Goal: Task Accomplishment & Management: Manage account settings

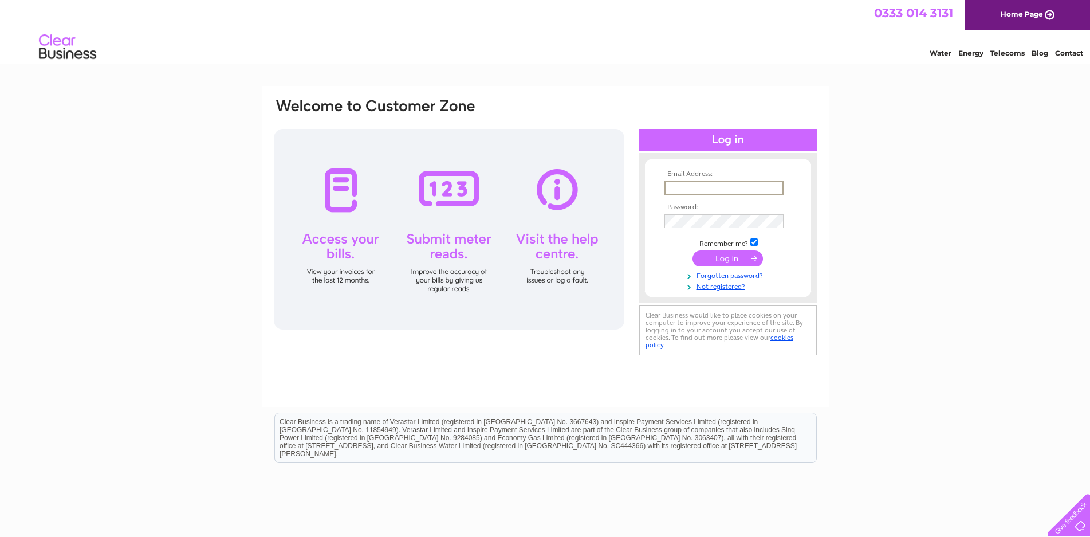
click at [714, 184] on input "text" at bounding box center [724, 188] width 119 height 14
type input "admin@taysidereusers.co.uk"
click at [725, 260] on input "submit" at bounding box center [728, 256] width 70 height 16
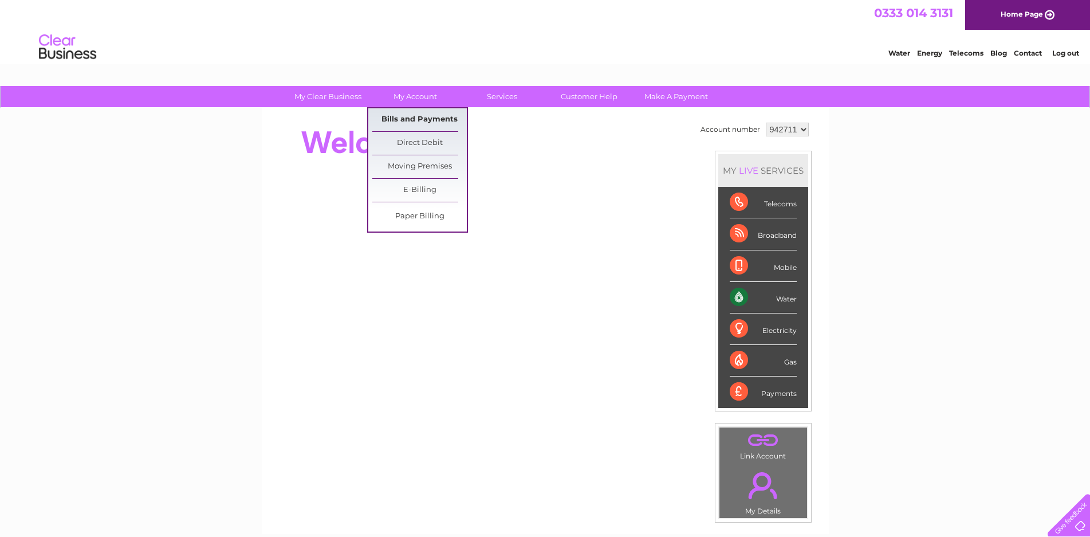
click at [423, 119] on link "Bills and Payments" at bounding box center [419, 119] width 95 height 23
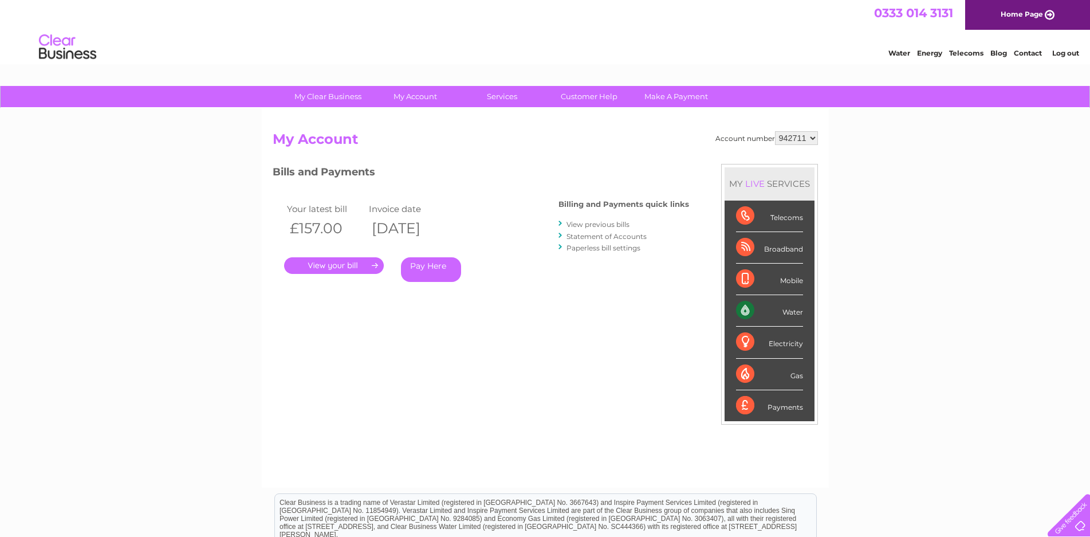
click at [321, 270] on link "." at bounding box center [334, 265] width 100 height 17
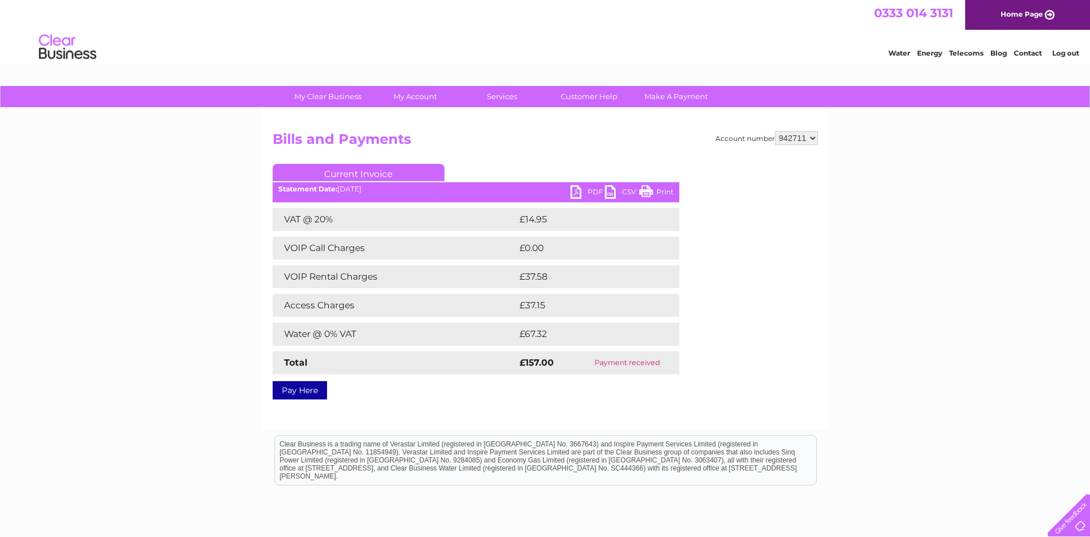
click at [586, 188] on link "PDF" at bounding box center [588, 193] width 34 height 17
